Goal: Find specific page/section: Find specific page/section

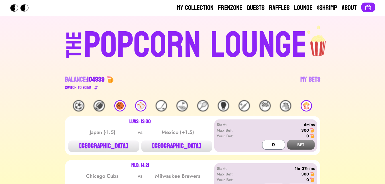
click at [78, 107] on div "⚽️" at bounding box center [78, 105] width 11 height 11
click at [76, 105] on div "⚽️" at bounding box center [78, 105] width 11 height 11
click at [77, 104] on div "⚽️" at bounding box center [78, 105] width 11 height 11
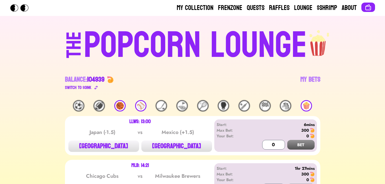
click at [76, 104] on div "⚽️" at bounding box center [78, 105] width 11 height 11
click at [305, 103] on div "🍿" at bounding box center [305, 105] width 11 height 11
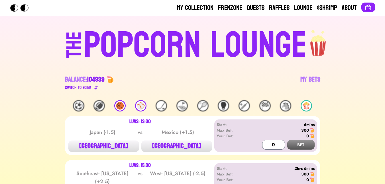
click at [81, 106] on div "⚽️" at bounding box center [78, 105] width 11 height 11
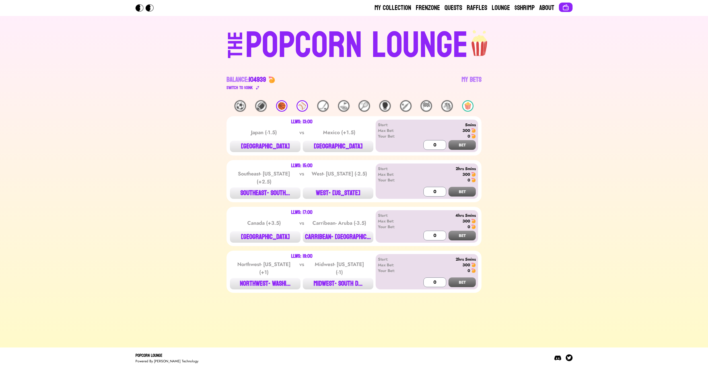
click at [326, 44] on div "POPCORN LOUNGE" at bounding box center [356, 45] width 223 height 36
click at [389, 8] on link "Quests" at bounding box center [454, 7] width 18 height 9
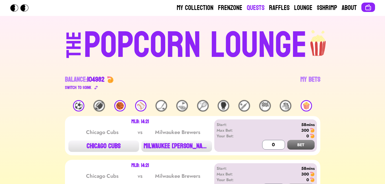
click at [256, 9] on link "Quests" at bounding box center [256, 7] width 18 height 9
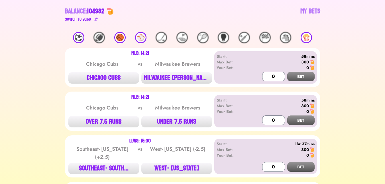
click at [80, 40] on div "⚽️" at bounding box center [78, 37] width 11 height 11
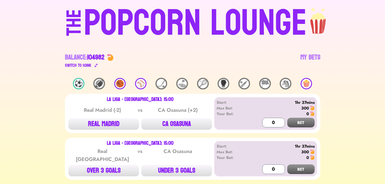
scroll to position [34, 0]
